Goal: Task Accomplishment & Management: Manage account settings

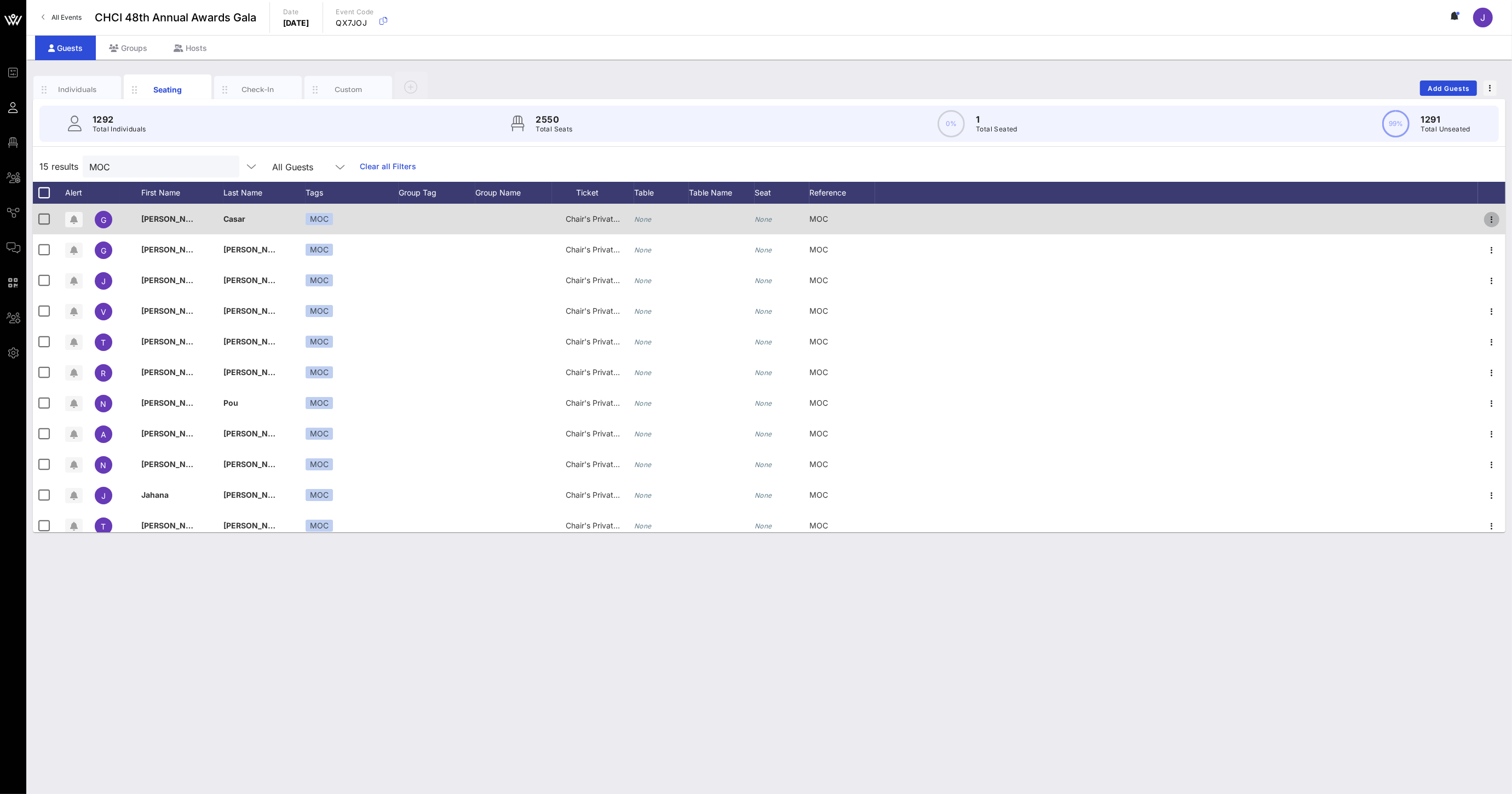
click at [1485, 214] on icon "button" at bounding box center [1492, 220] width 13 height 13
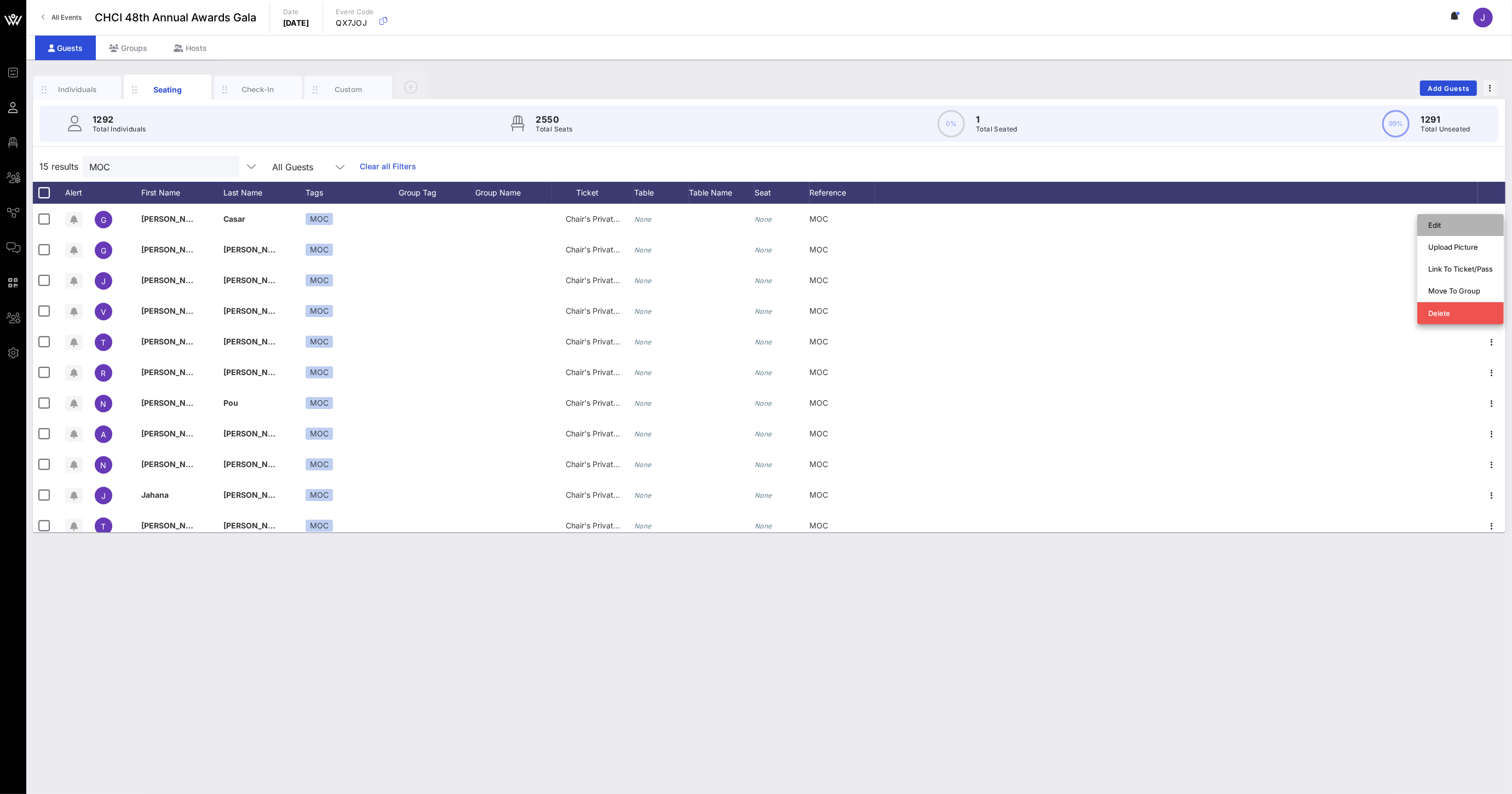
click at [1436, 228] on div "Edit" at bounding box center [1461, 225] width 65 height 9
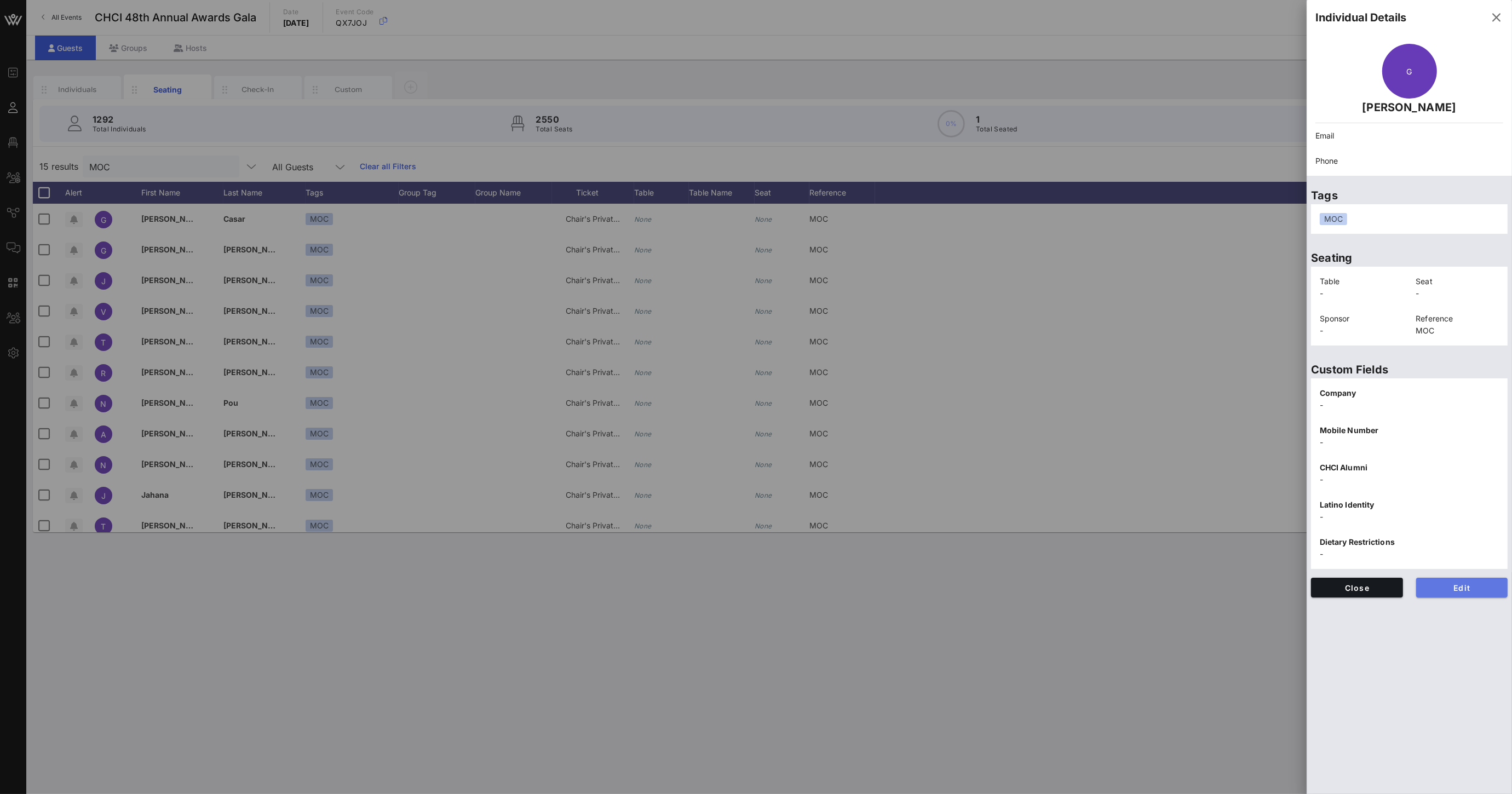
click at [1441, 587] on span "Edit" at bounding box center [1462, 587] width 75 height 9
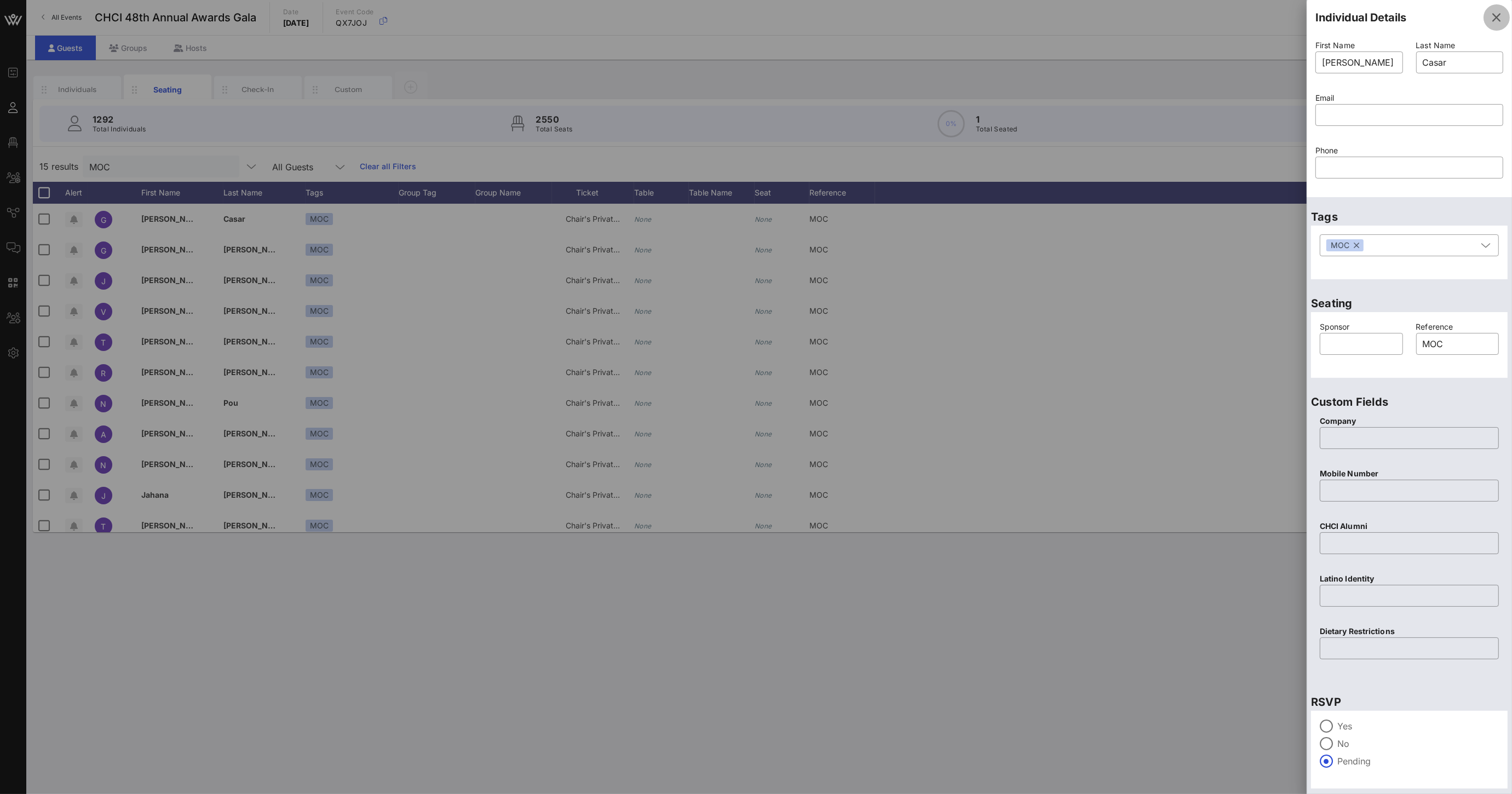
click at [1493, 15] on icon "button" at bounding box center [1497, 17] width 13 height 13
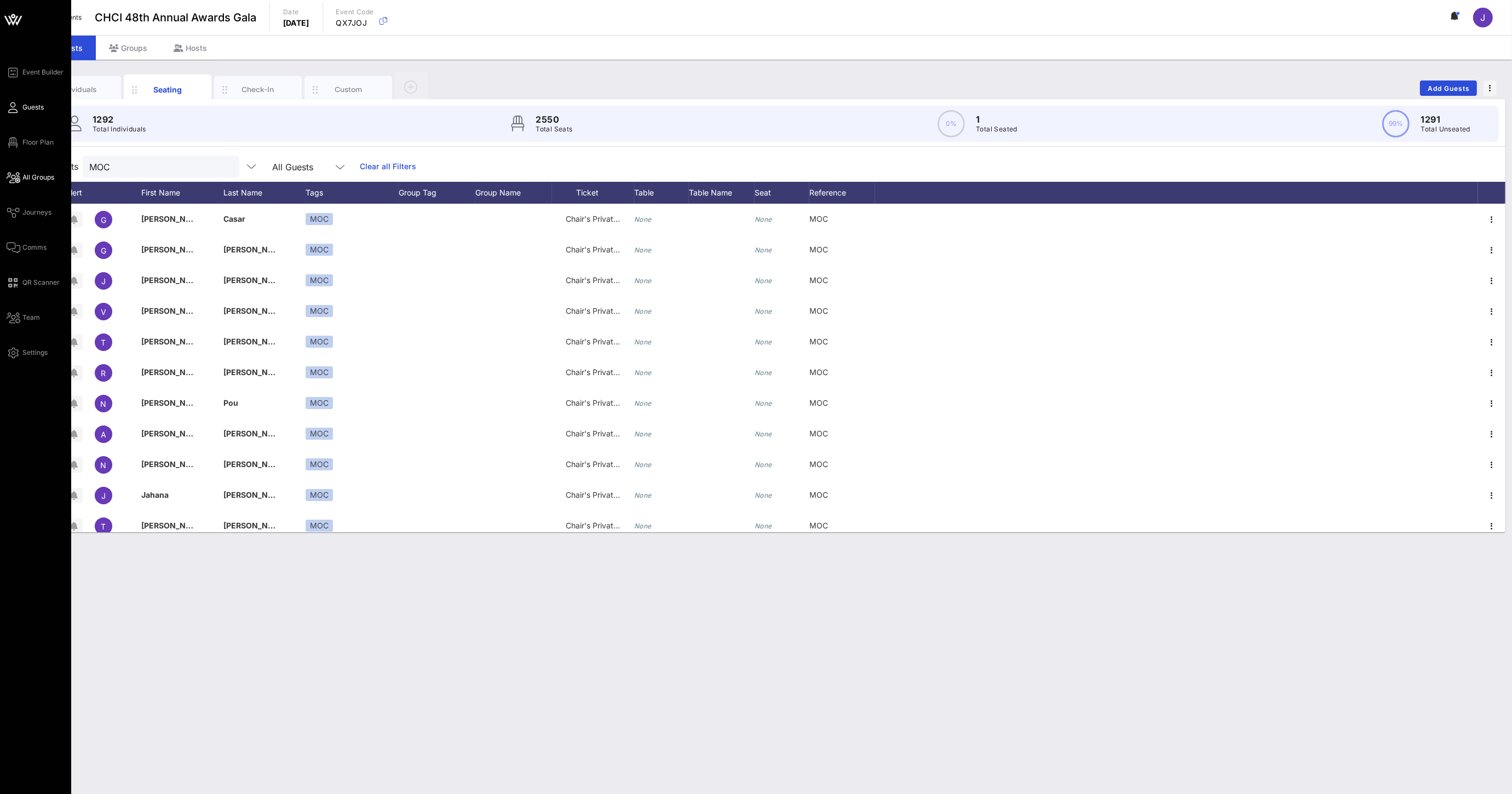
click at [14, 179] on icon at bounding box center [13, 177] width 14 height 1
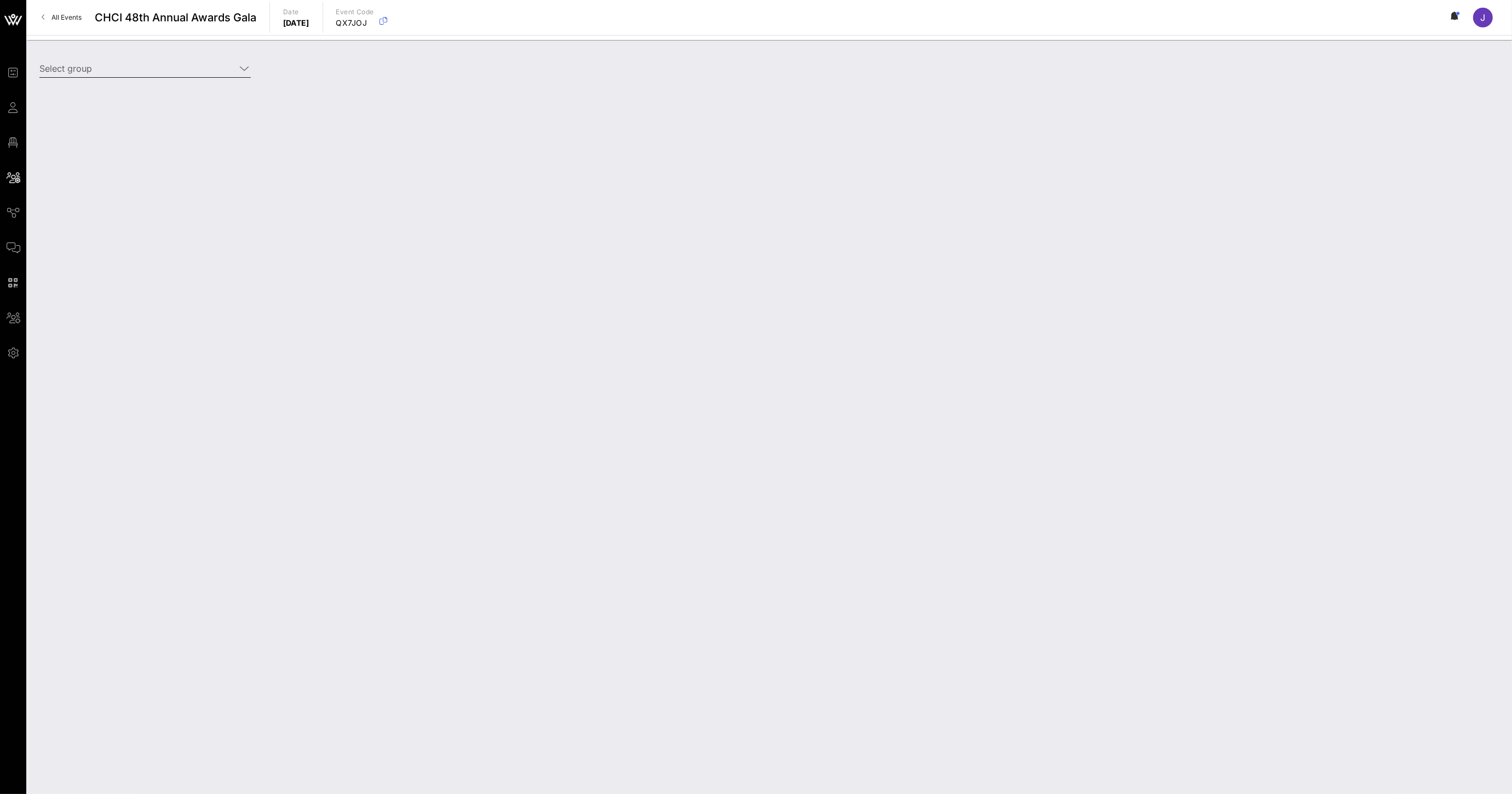
click at [132, 57] on div "Select group" at bounding box center [145, 71] width 225 height 36
click at [112, 63] on input "Select group" at bounding box center [137, 68] width 196 height 17
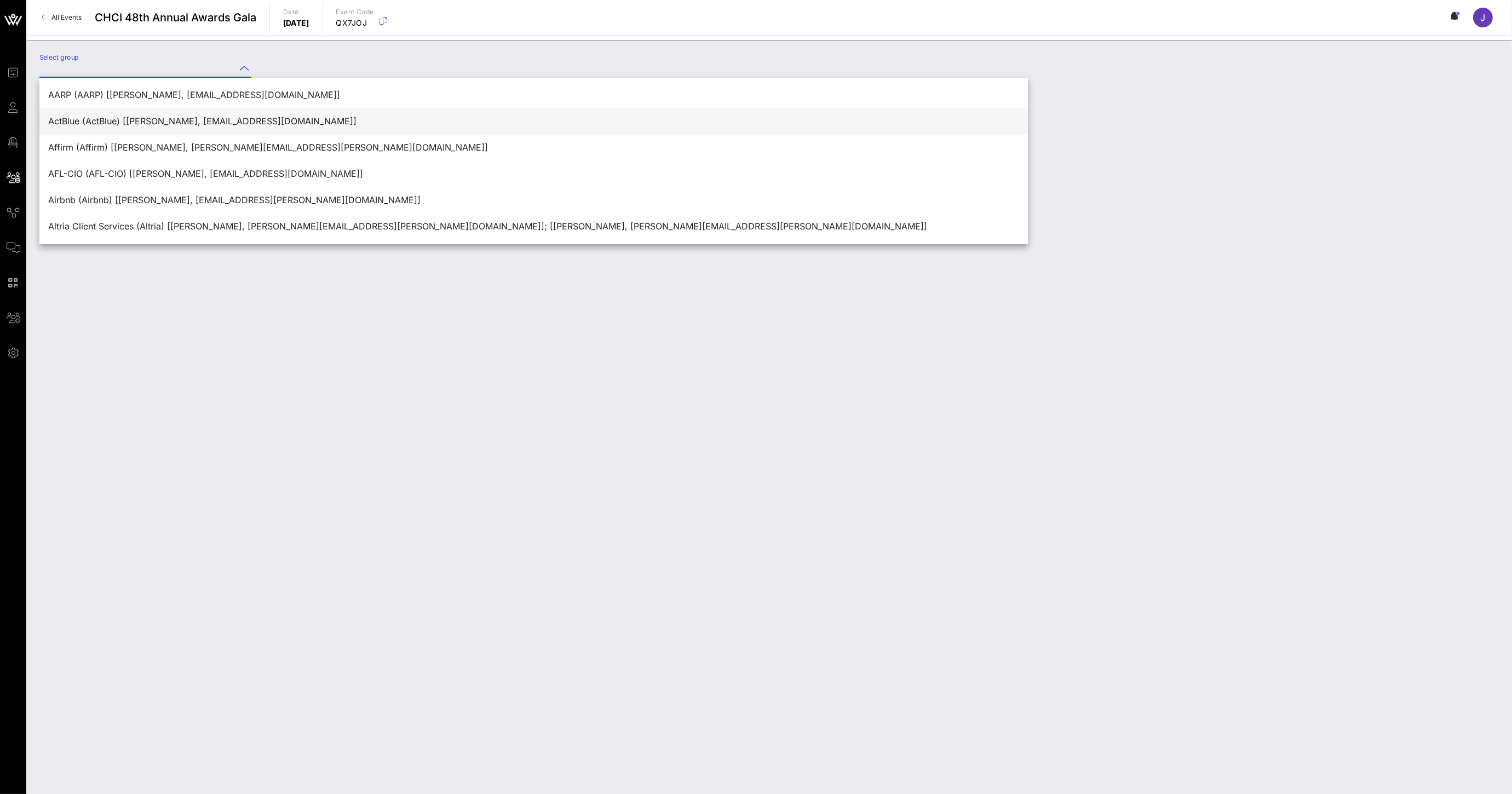
click at [105, 112] on div "ActBlue (ActBlue) [[PERSON_NAME], [EMAIL_ADDRESS][DOMAIN_NAME]]" at bounding box center [534, 121] width 971 height 24
type input "ActBlue (ActBlue) [[PERSON_NAME], [EMAIL_ADDRESS][DOMAIN_NAME]]"
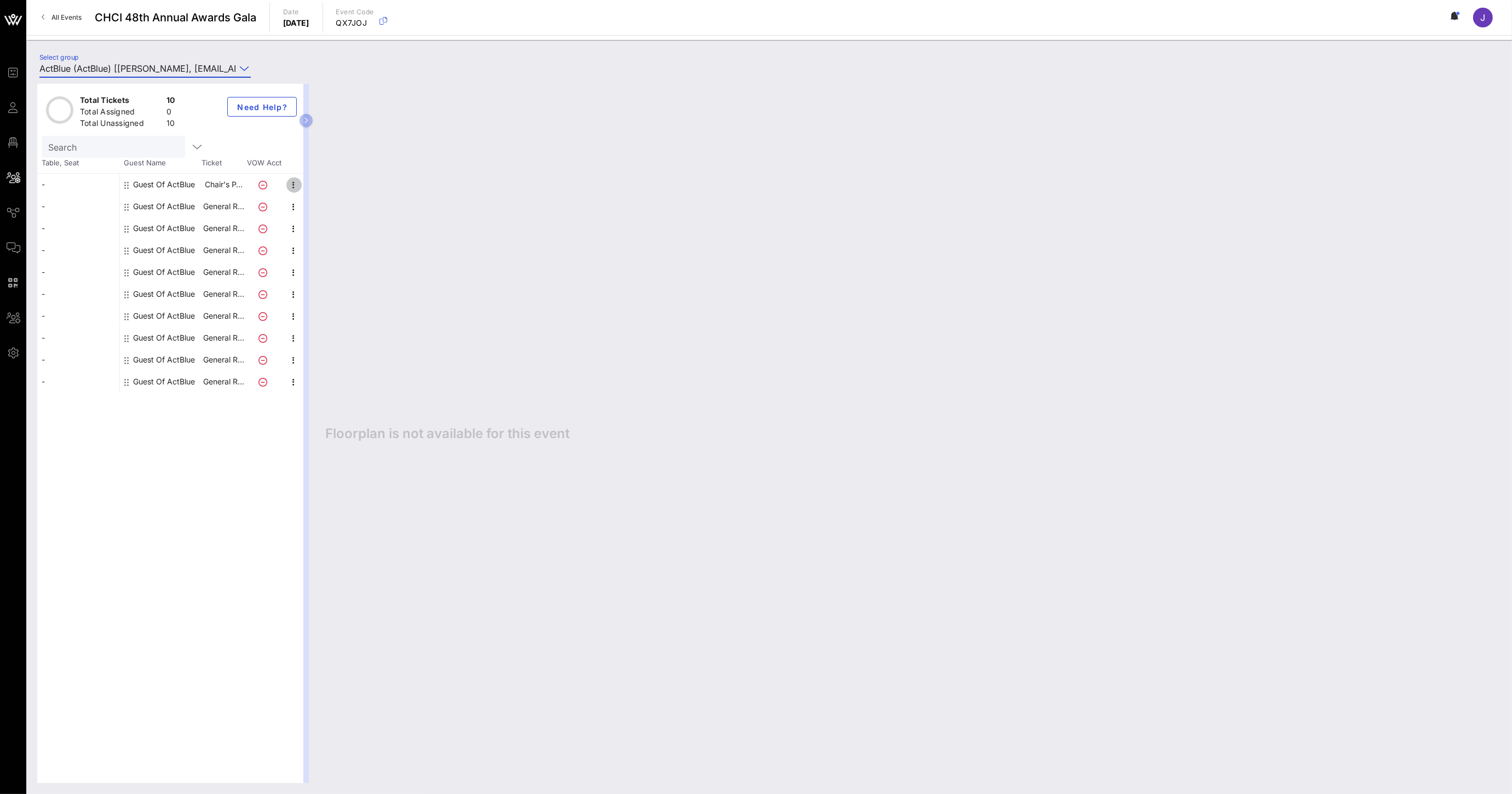
click at [291, 187] on icon "button" at bounding box center [294, 185] width 13 height 13
click at [322, 192] on div "Edit" at bounding box center [352, 188] width 83 height 9
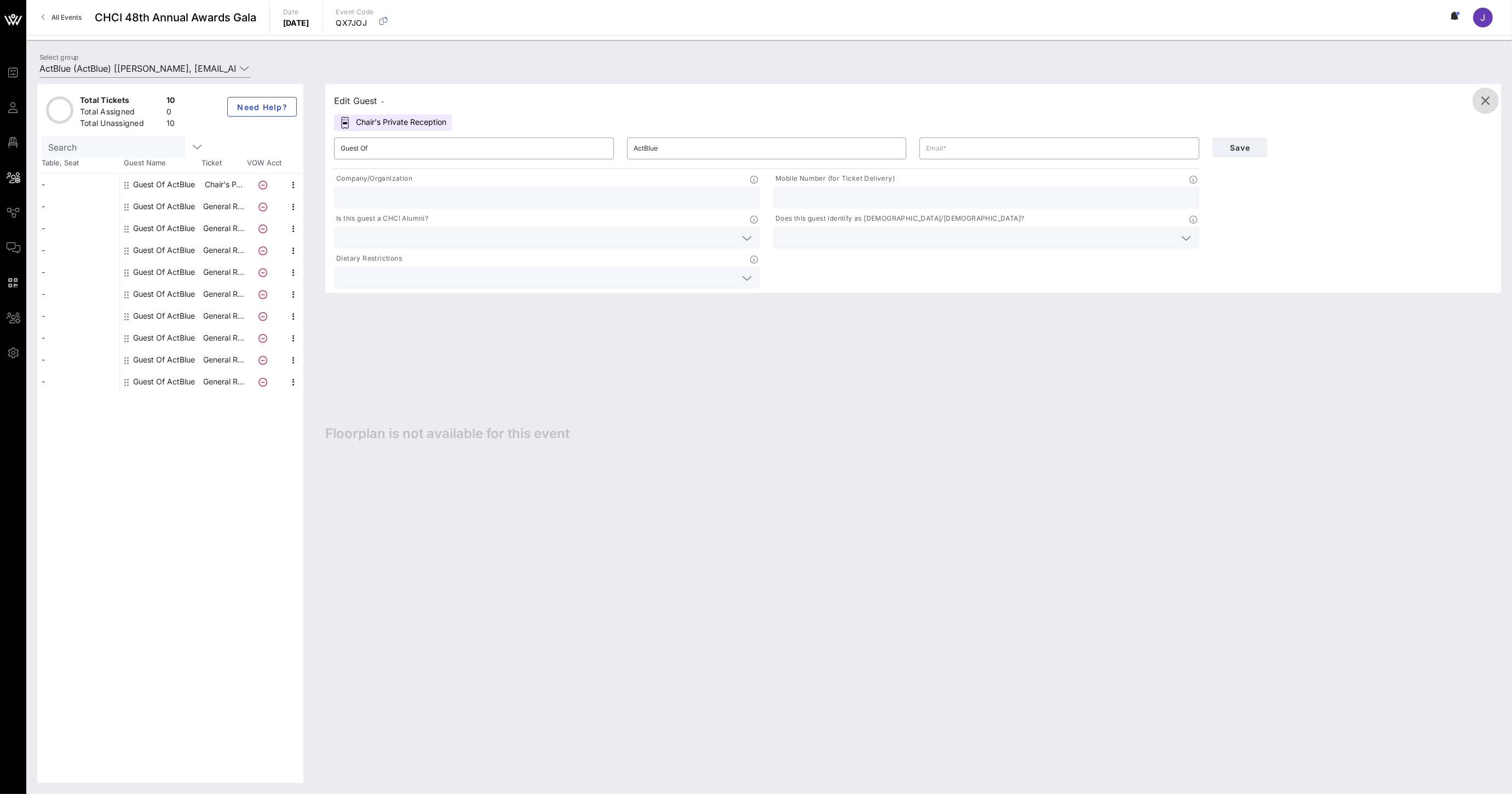
click at [1484, 100] on icon "button" at bounding box center [1486, 101] width 13 height 13
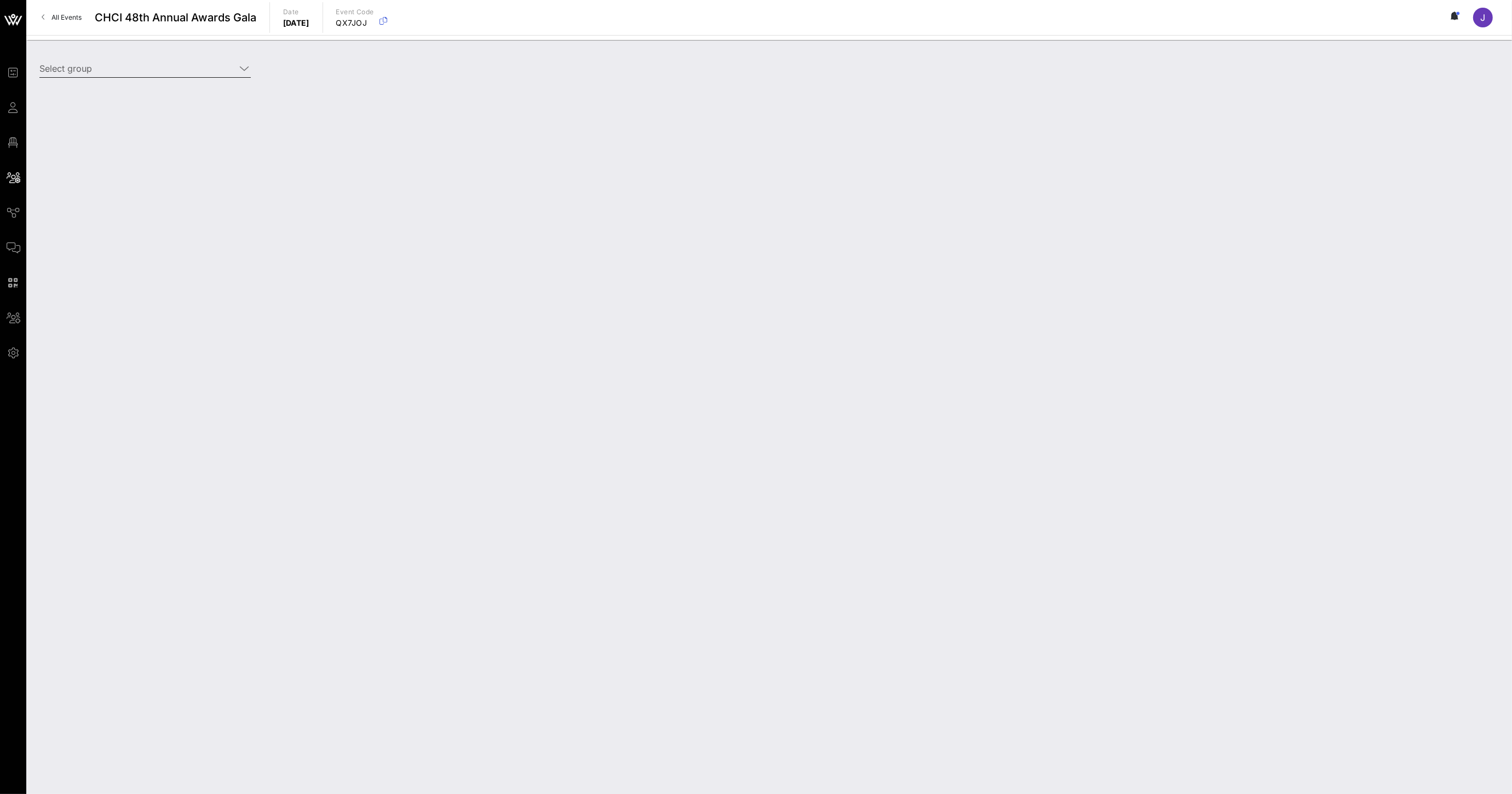
click at [244, 74] on icon at bounding box center [244, 68] width 10 height 13
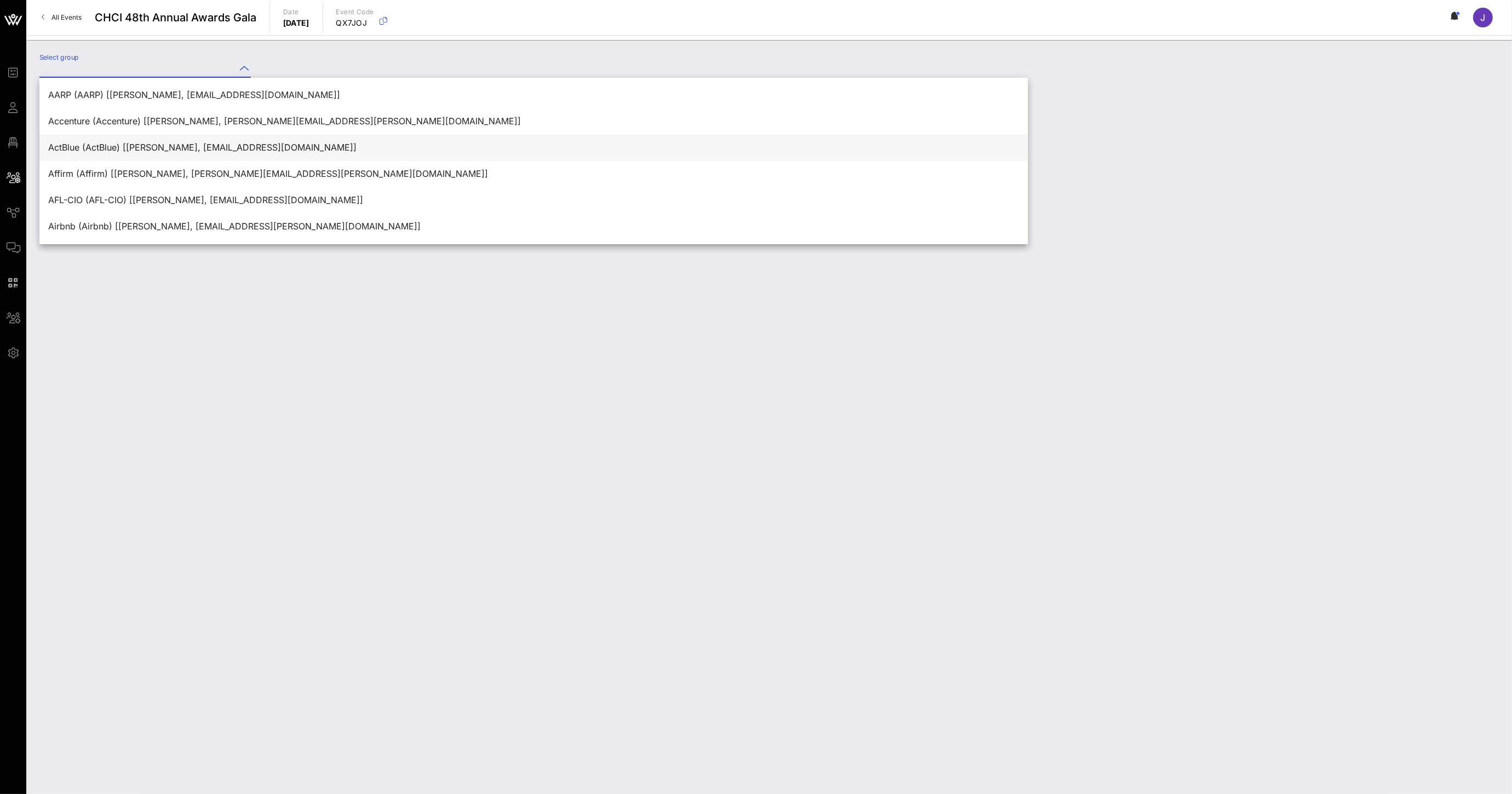
click at [131, 144] on div "ActBlue (ActBlue) [[PERSON_NAME], [EMAIL_ADDRESS][DOMAIN_NAME]]" at bounding box center [534, 147] width 971 height 10
type input "ActBlue (ActBlue) [[PERSON_NAME], [EMAIL_ADDRESS][DOMAIN_NAME]]"
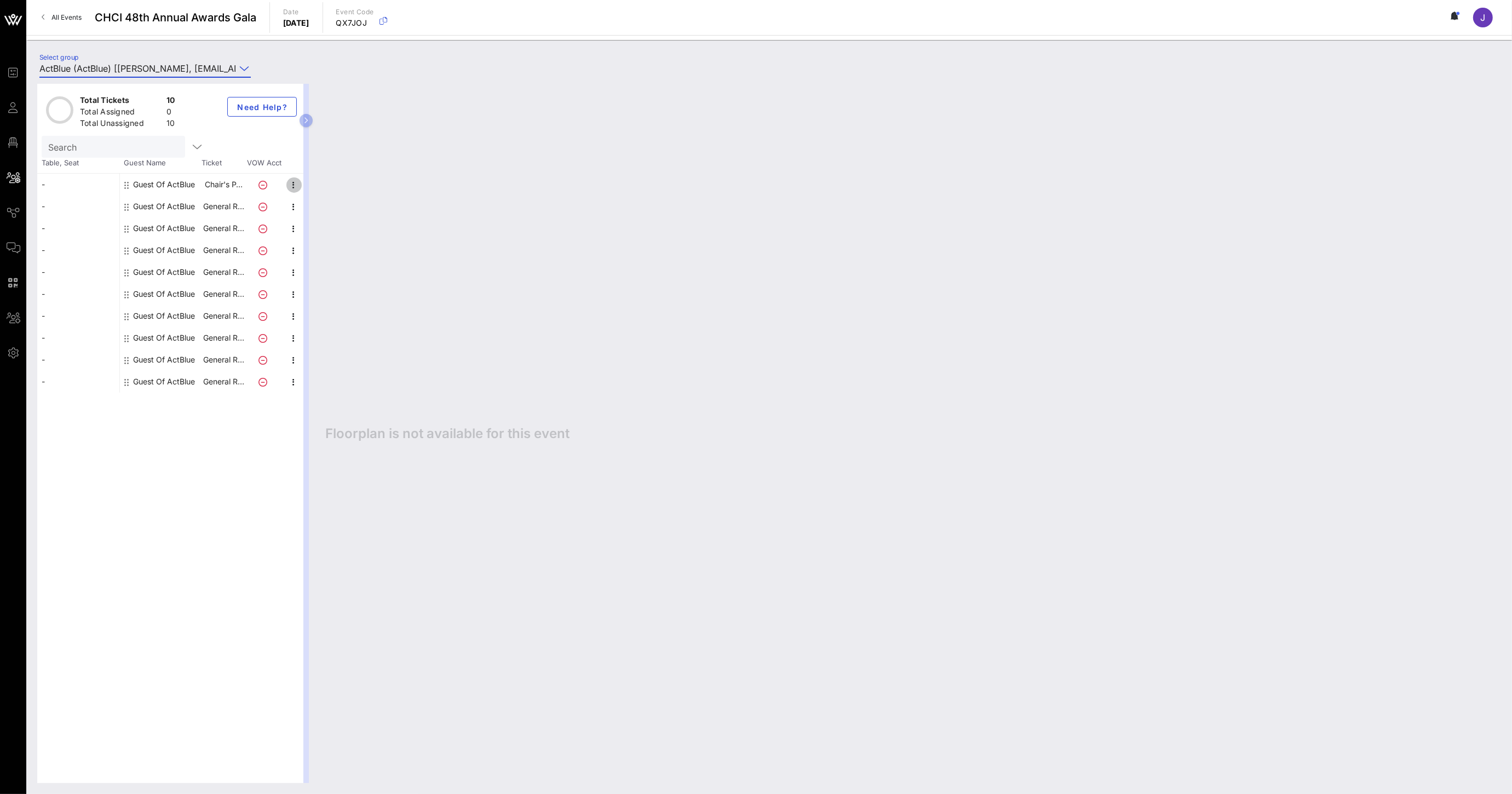
click at [290, 187] on icon "button" at bounding box center [294, 185] width 13 height 13
click at [317, 192] on div "Edit" at bounding box center [352, 188] width 83 height 9
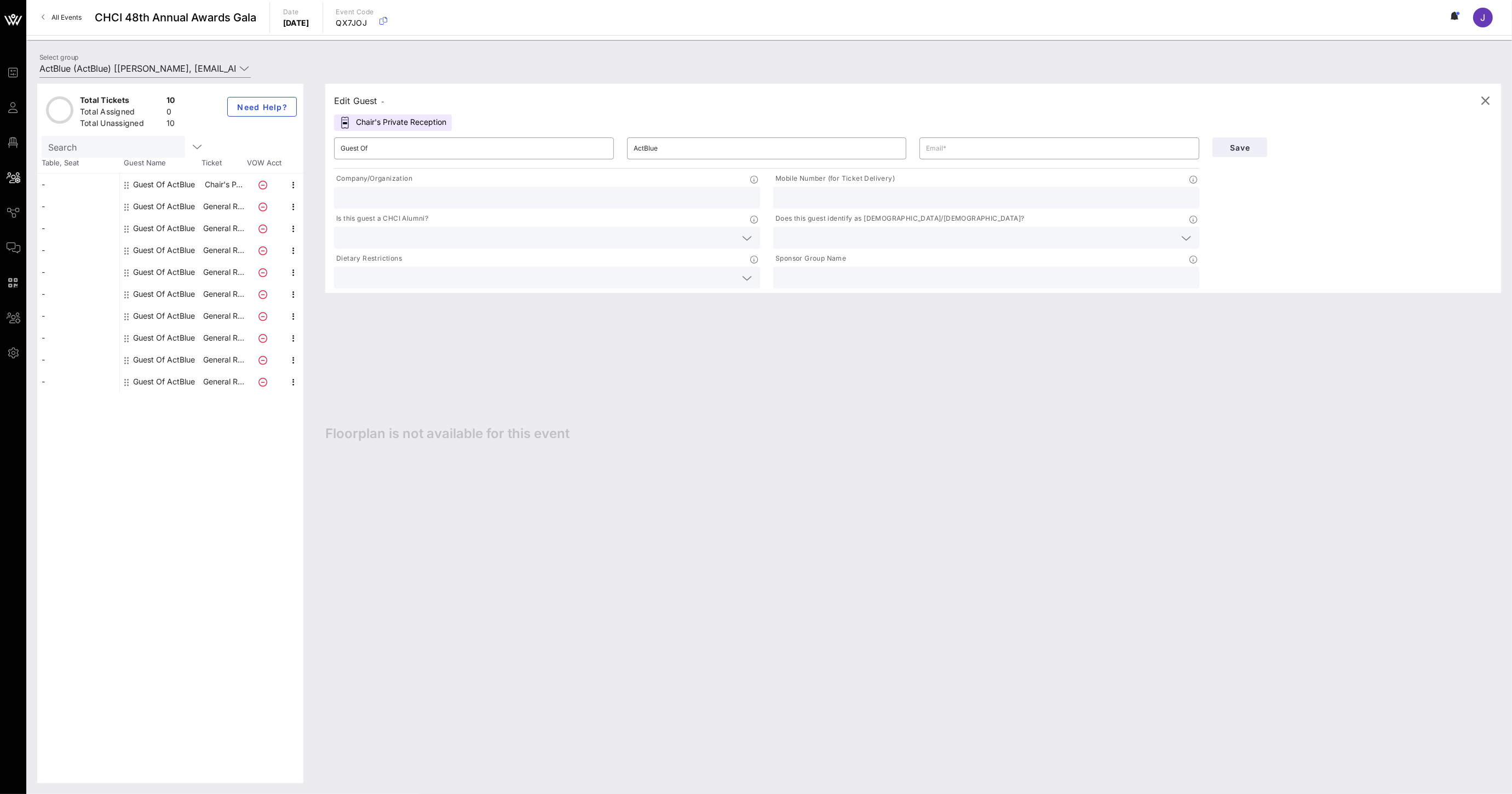
click at [884, 281] on input "text" at bounding box center [986, 278] width 413 height 14
click at [1482, 103] on icon "button" at bounding box center [1486, 101] width 13 height 13
